Goal: Information Seeking & Learning: Learn about a topic

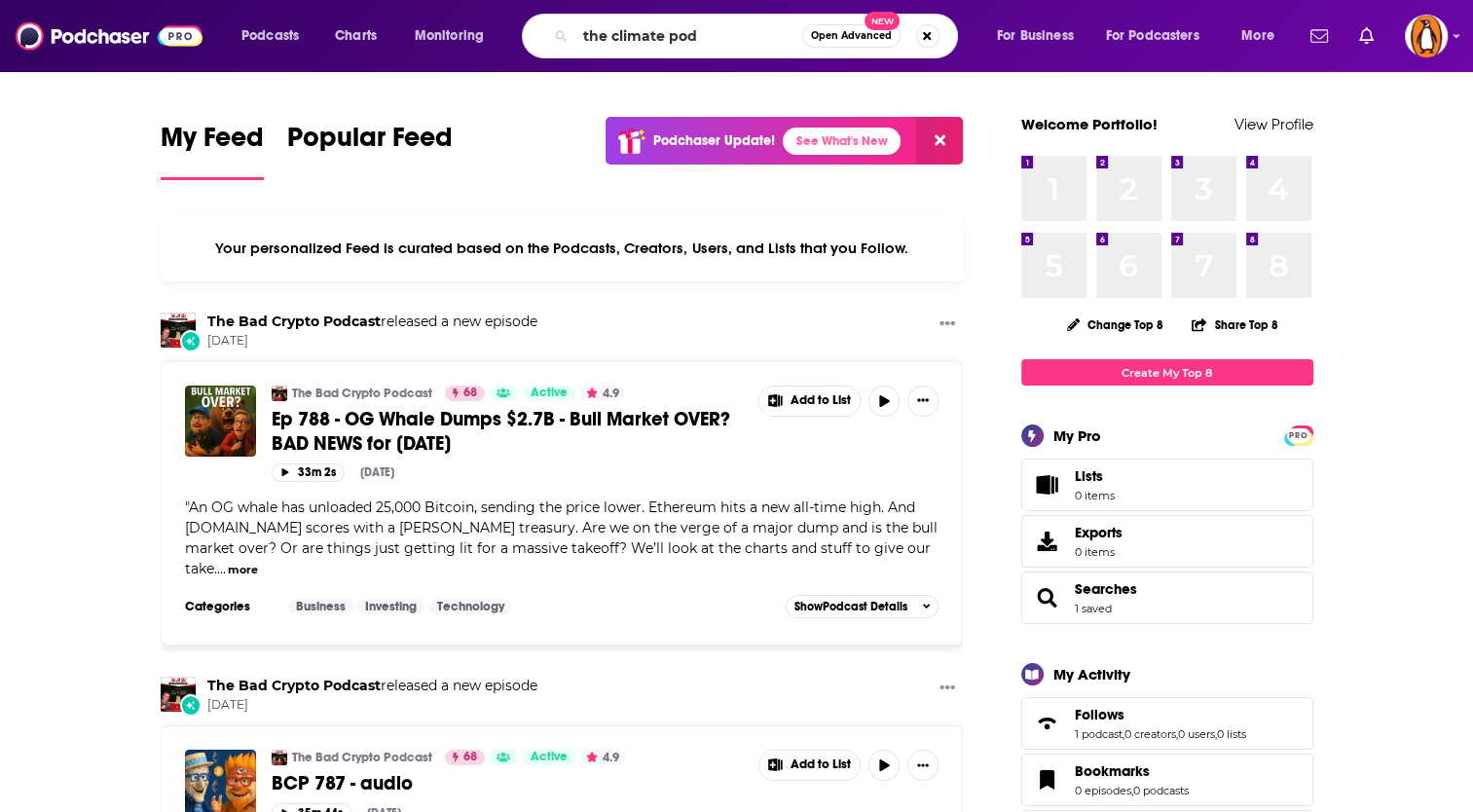
type input "the climate pod"
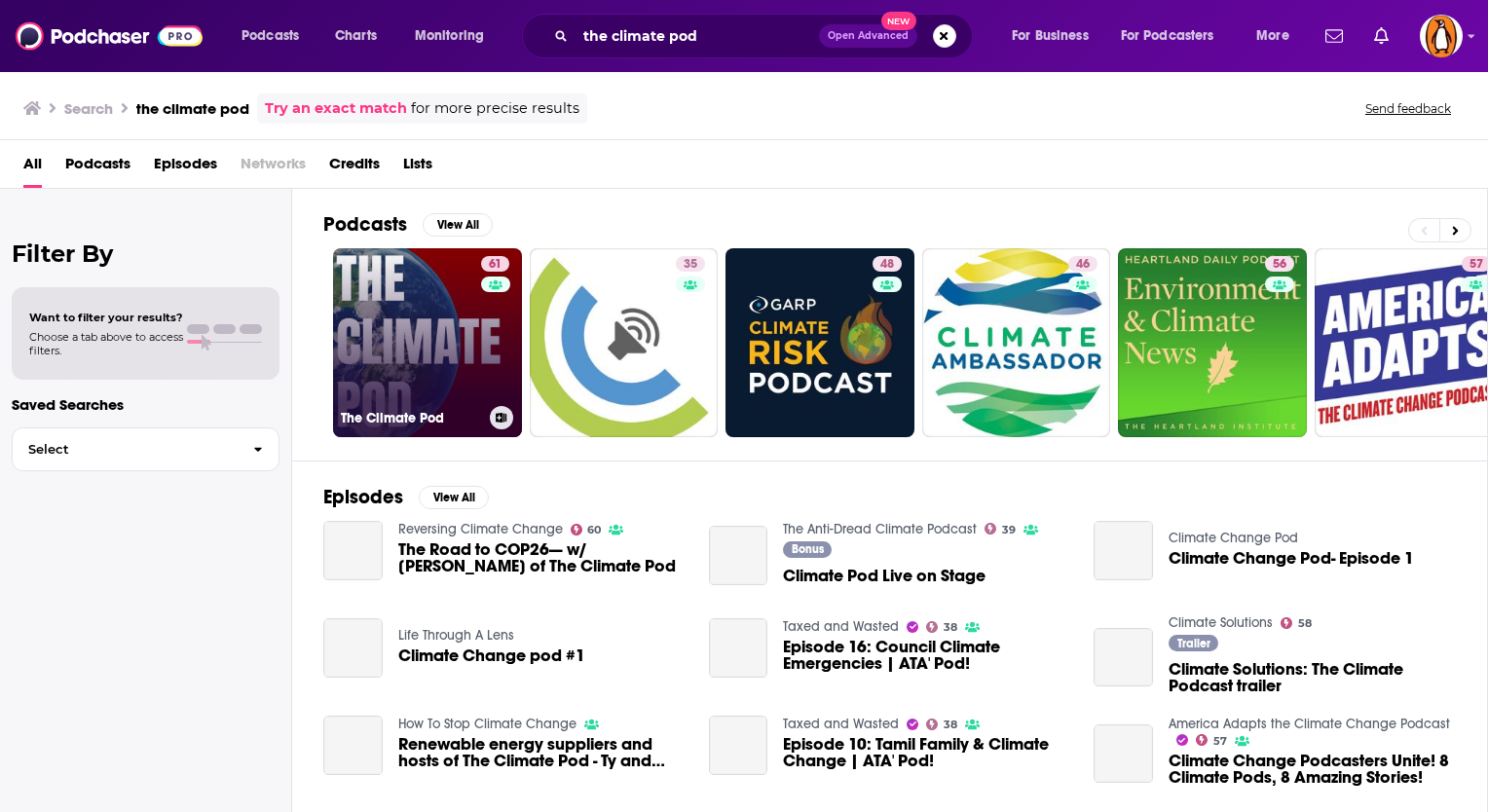
click at [452, 323] on link "61 The Climate Pod" at bounding box center [428, 343] width 189 height 189
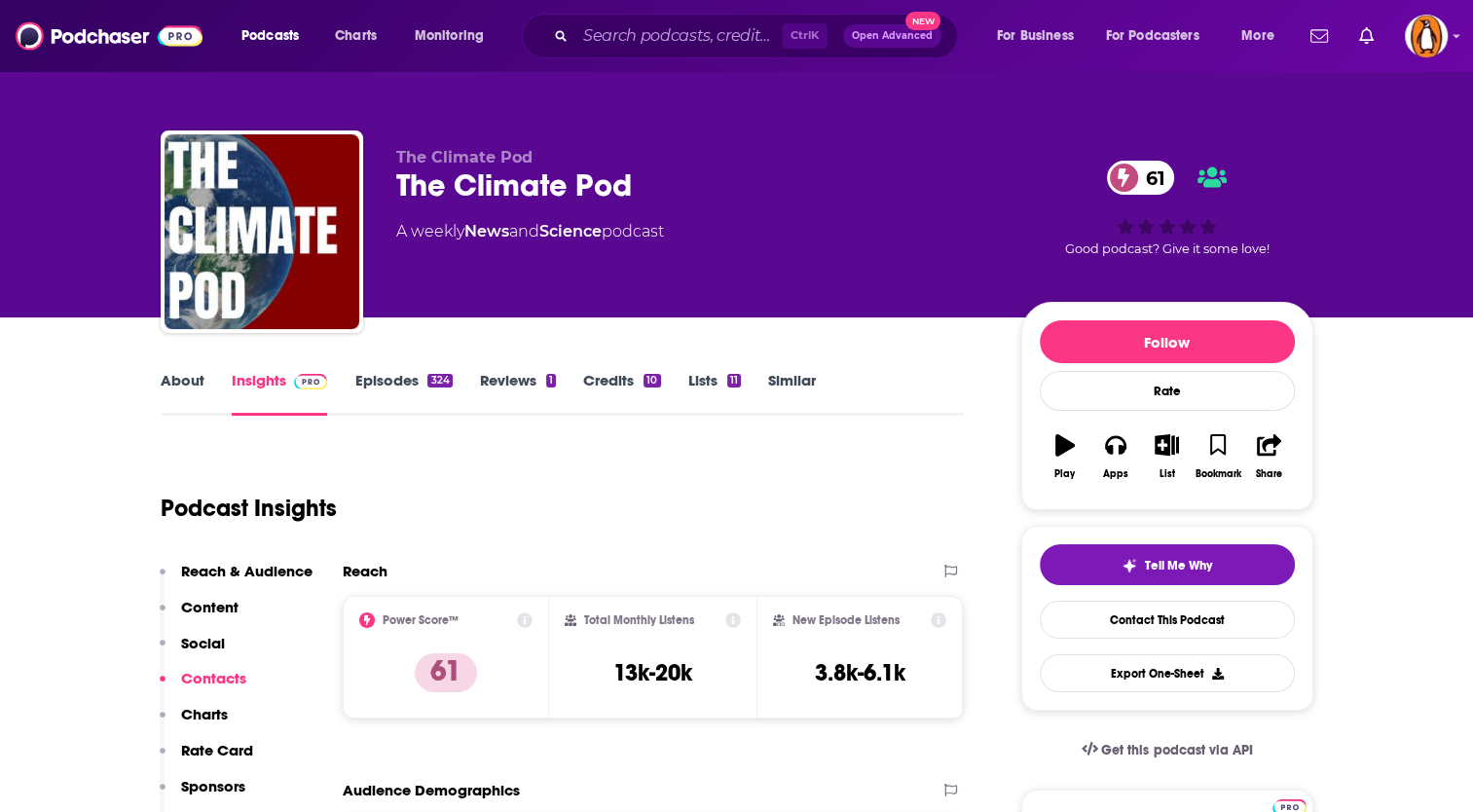
click at [377, 400] on link "Episodes 324" at bounding box center [404, 394] width 97 height 45
